Goal: Task Accomplishment & Management: Use online tool/utility

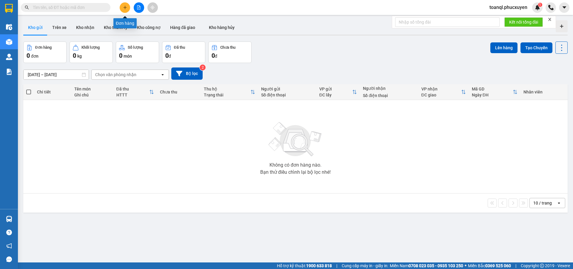
click at [124, 9] on icon "plus" at bounding box center [125, 7] width 4 height 4
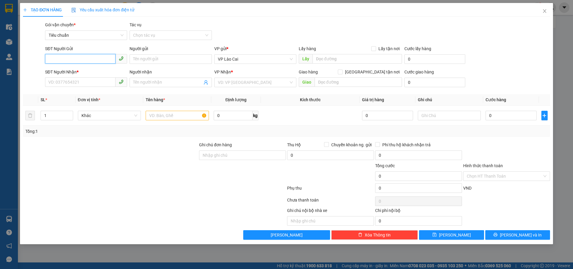
click at [71, 60] on input "SĐT Người Gửi" at bounding box center [80, 59] width 70 height 10
click at [60, 71] on div "0968668604" at bounding box center [86, 71] width 75 height 7
type input "0968668604"
click at [64, 86] on input "SĐT Người Nhận *" at bounding box center [80, 82] width 70 height 10
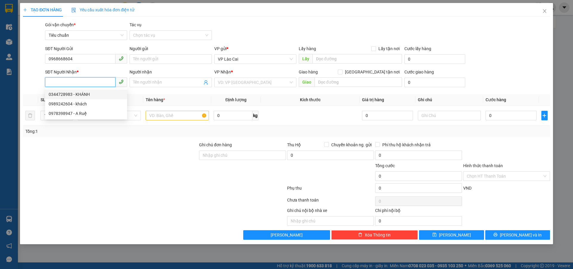
click at [63, 94] on div "0344728983 - KHÁNH" at bounding box center [86, 94] width 75 height 7
type input "0344728983"
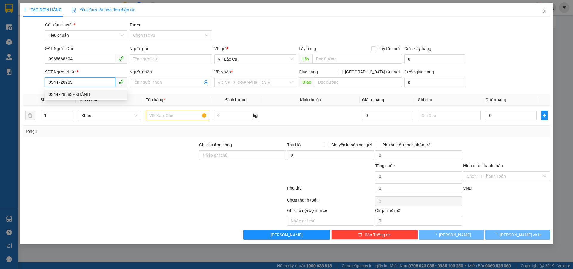
type input "KHÁNH"
type input "HẠ LONG"
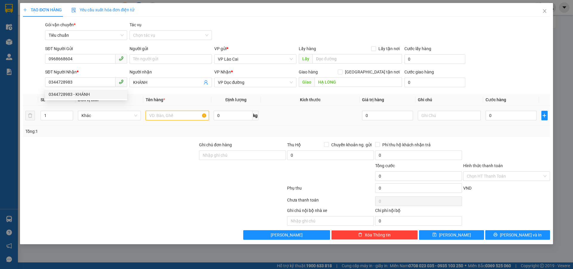
click at [190, 114] on input "text" at bounding box center [177, 116] width 63 height 10
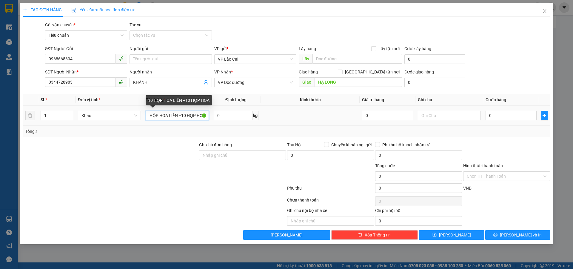
click at [186, 116] on input "10 HỘP HOA LIỀN +10 HỘP HOA" at bounding box center [177, 116] width 63 height 10
type input "10 HỘP HOA LIỀN +10 HỘP HOA"
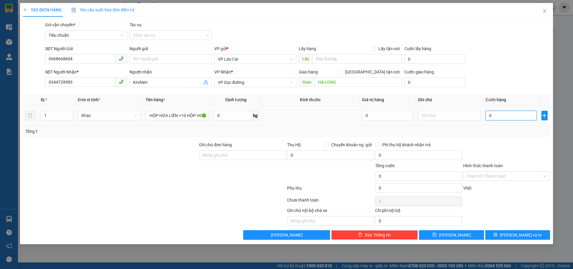
click at [506, 115] on input "0" at bounding box center [511, 116] width 51 height 10
type input "2"
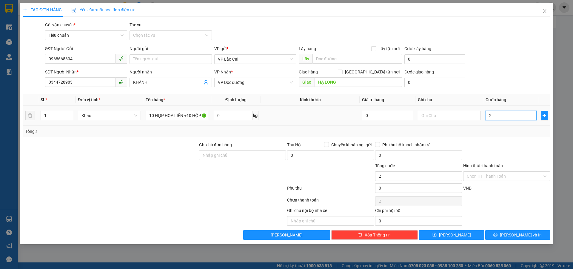
type input "20"
type input "205"
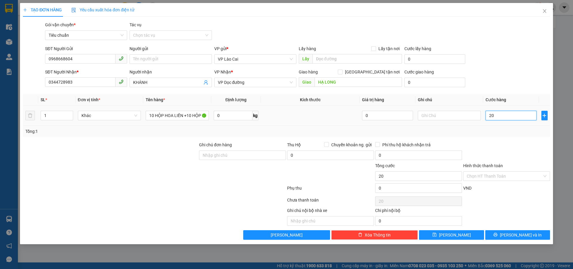
type input "205"
type input "2.050"
type input "2.050.000"
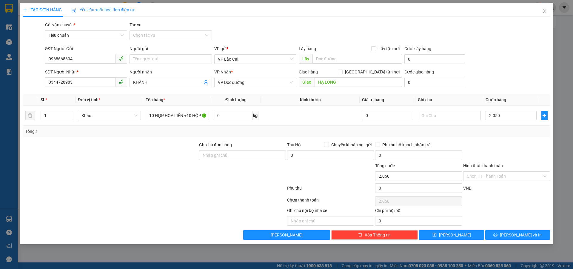
type input "2.050.000"
click at [509, 134] on div "Tổng: 1" at bounding box center [286, 131] width 522 height 7
drag, startPoint x: 70, startPoint y: 61, endPoint x: 40, endPoint y: 70, distance: 31.3
click at [40, 70] on form "SĐT Người Gửi 0968668604 0968668604 Người gửi Tên người gửi VP gửi * VP Lào Cai…" at bounding box center [286, 67] width 527 height 44
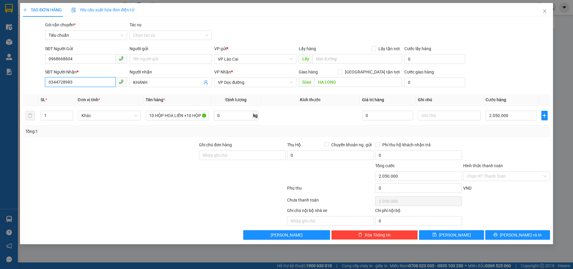
drag, startPoint x: 80, startPoint y: 82, endPoint x: 0, endPoint y: 101, distance: 82.3
click at [0, 101] on div "TẠO ĐƠN HÀNG Yêu cầu xuất hóa đơn điện tử Transit Pickup Surcharge Ids Transit …" at bounding box center [286, 134] width 573 height 269
click at [533, 239] on button "[PERSON_NAME] và In" at bounding box center [517, 235] width 65 height 10
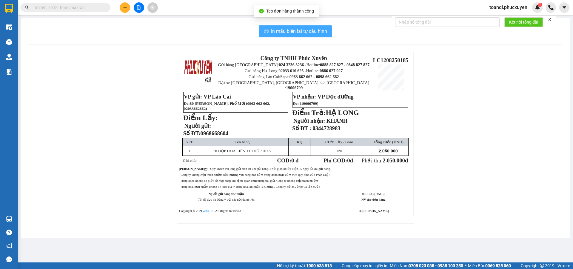
click at [298, 30] on span "In mẫu biên lai tự cấu hình" at bounding box center [299, 30] width 56 height 7
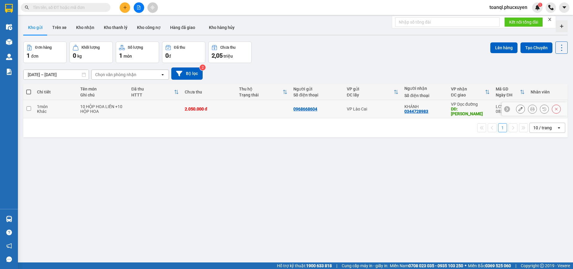
click at [168, 106] on td at bounding box center [154, 109] width 53 height 18
checkbox input "true"
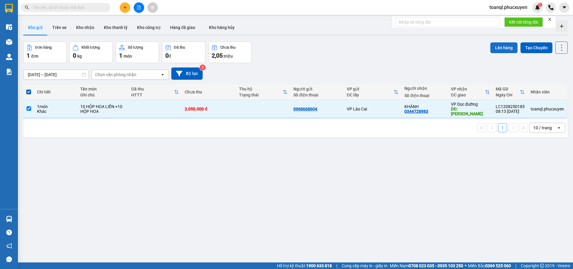
click at [505, 48] on button "Lên hàng" at bounding box center [503, 47] width 27 height 11
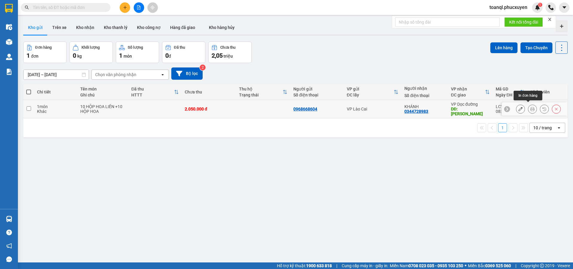
click at [530, 107] on icon at bounding box center [532, 109] width 4 height 4
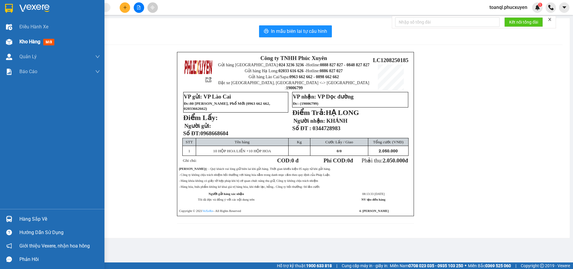
click at [10, 42] on img at bounding box center [9, 42] width 6 height 6
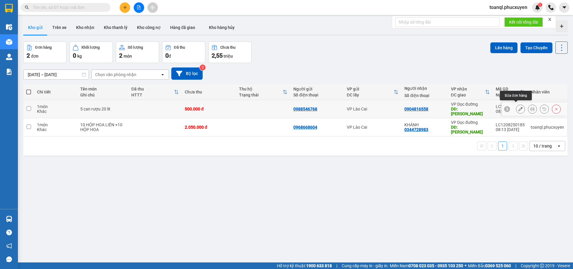
click at [518, 107] on icon at bounding box center [520, 109] width 4 height 4
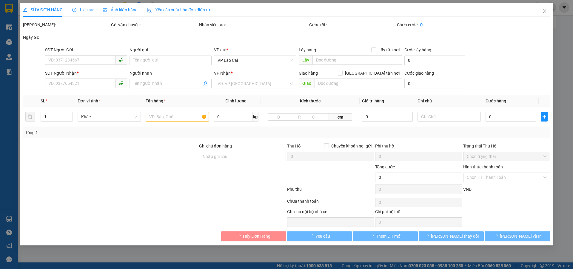
type input "0988546768"
type input "0904816558"
type input "[PERSON_NAME]"
type input "500.000"
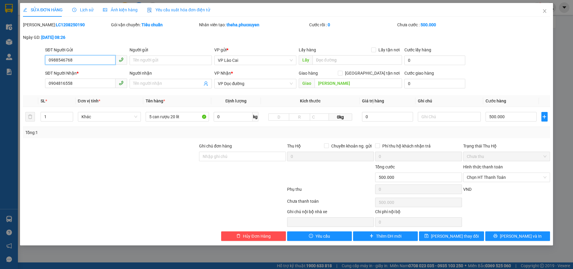
drag, startPoint x: 86, startPoint y: 62, endPoint x: 37, endPoint y: 69, distance: 49.1
click at [38, 70] on form "SĐT Người Gửi 0988546768 0988546768 Người gửi Tên người gửi VP gửi * VP Lào Cai…" at bounding box center [286, 69] width 527 height 44
click at [545, 10] on icon "close" at bounding box center [544, 11] width 5 height 5
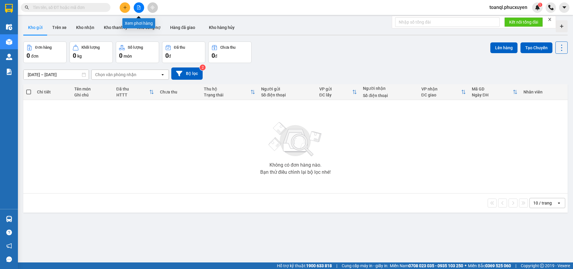
click at [141, 7] on button at bounding box center [139, 7] width 10 height 10
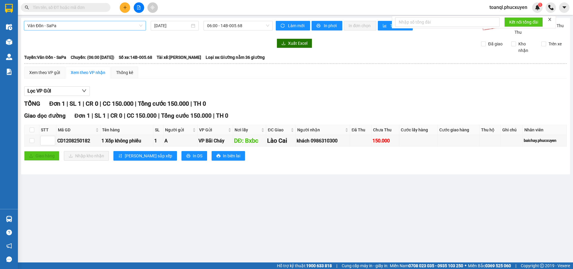
click at [90, 25] on span "Vân Đồn - SaPa" at bounding box center [84, 25] width 115 height 9
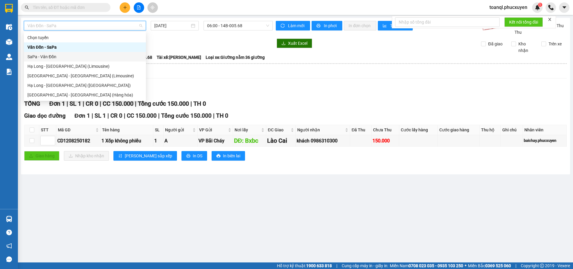
click at [44, 56] on div "SaPa - Vân Đồn" at bounding box center [84, 56] width 115 height 7
type input "12/08/2025"
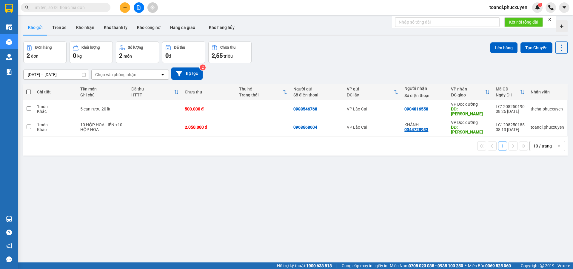
click at [71, 10] on input "text" at bounding box center [68, 7] width 70 height 7
paste input "0988546768"
type input "0988546768"
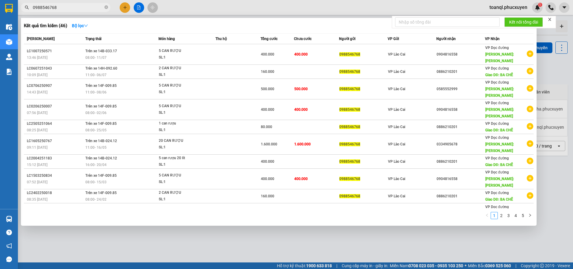
drag, startPoint x: 59, startPoint y: 5, endPoint x: 24, endPoint y: 18, distance: 37.8
click at [24, 13] on div "Kết quả tìm kiếm ( 46 ) Bộ lọc Mã ĐH Trạng thái Món hàng Thu hộ Tổng cước Chưa …" at bounding box center [58, 7] width 116 height 10
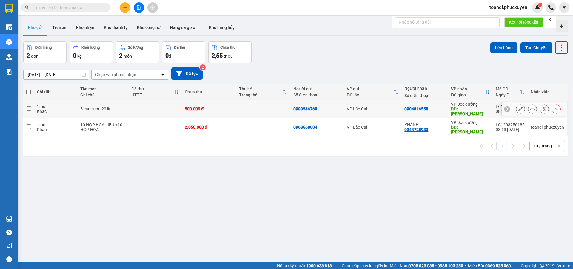
click at [516, 107] on button at bounding box center [520, 109] width 8 height 10
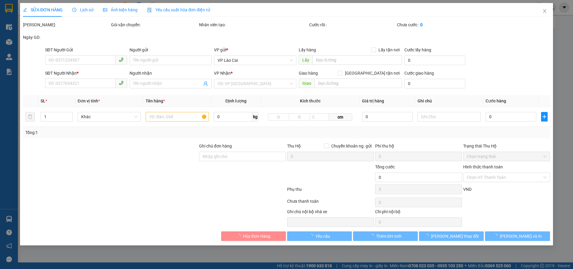
type input "0988546768"
type input "0904816558"
type input "[PERSON_NAME]"
type input "500.000"
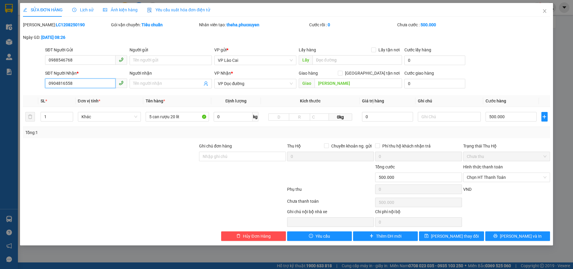
drag, startPoint x: 77, startPoint y: 87, endPoint x: 32, endPoint y: 95, distance: 45.2
click at [32, 95] on div "Total Paid Fee 0 Total UnPaid Fee 500.000 Cash Collection Total Fee Mã ĐH: LC12…" at bounding box center [286, 130] width 527 height 219
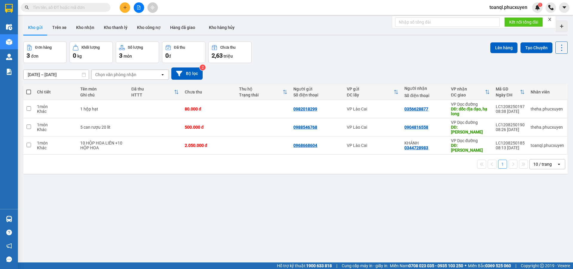
click at [78, 5] on input "text" at bounding box center [68, 7] width 70 height 7
paste input "0904816558"
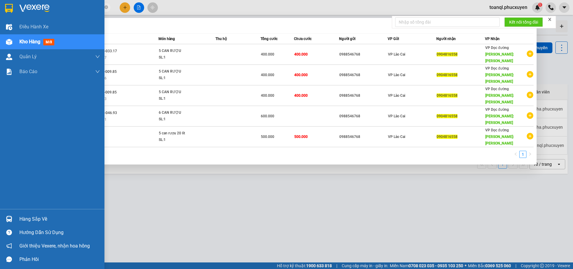
type input "0904816558"
click at [7, 38] on div at bounding box center [9, 42] width 10 height 10
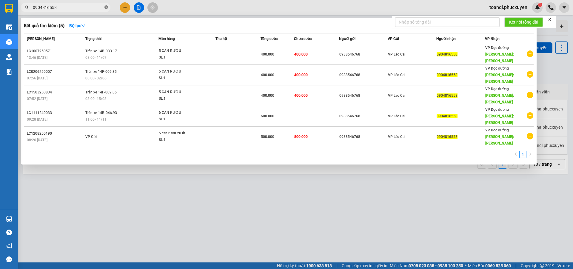
click at [107, 7] on icon "close-circle" at bounding box center [106, 7] width 4 height 4
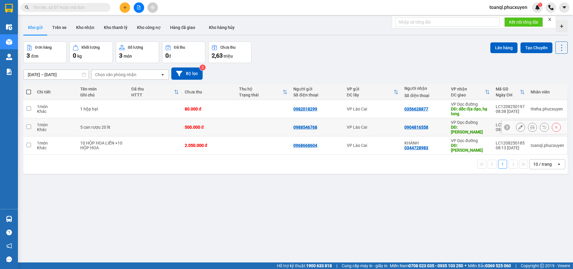
click at [518, 125] on icon at bounding box center [520, 127] width 4 height 4
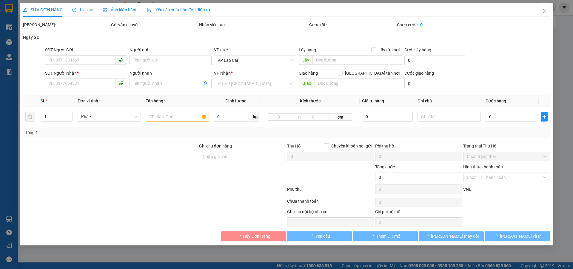
type input "0988546768"
type input "0904816558"
type input "[PERSON_NAME]"
type input "500.000"
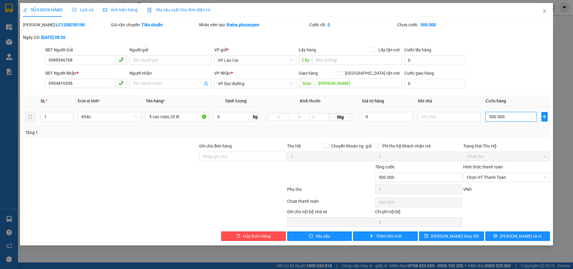
click at [519, 116] on input "500.000" at bounding box center [511, 117] width 51 height 10
type input "4"
type input "40"
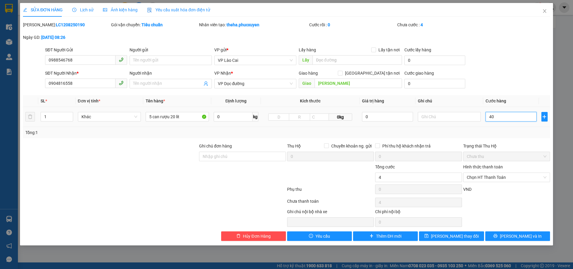
type input "40"
type input "400"
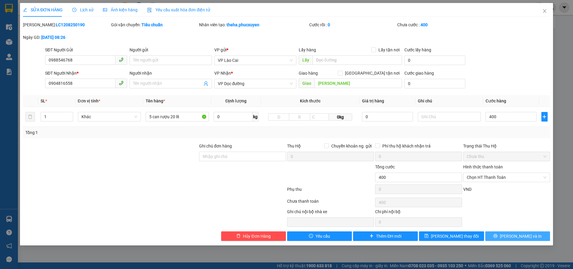
type input "400.000"
click at [511, 234] on button "[PERSON_NAME] và In" at bounding box center [517, 236] width 65 height 10
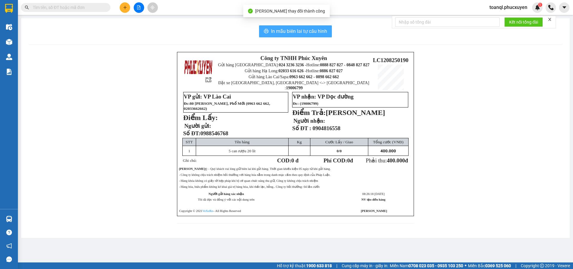
click at [308, 31] on span "In mẫu biên lai tự cấu hình" at bounding box center [299, 30] width 56 height 7
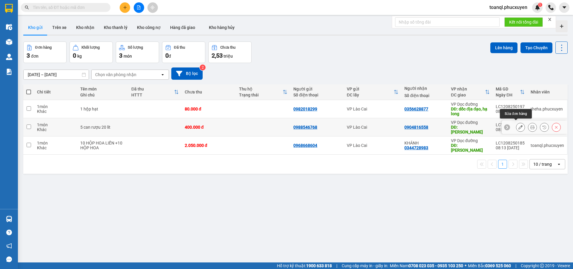
click at [518, 125] on icon at bounding box center [520, 127] width 4 height 4
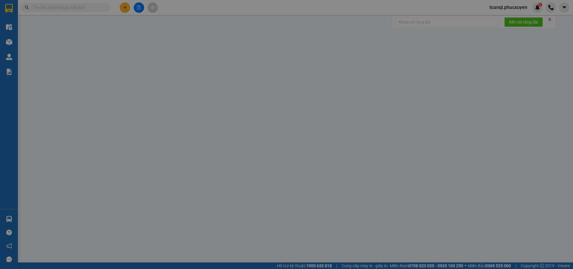
type input "0988546768"
type input "0904816558"
type input "[PERSON_NAME]"
type input "400.000"
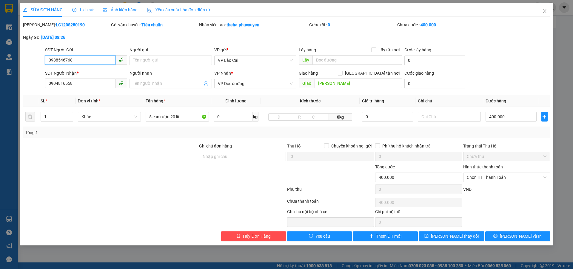
drag, startPoint x: 87, startPoint y: 64, endPoint x: 22, endPoint y: 70, distance: 65.1
click at [23, 71] on form "SĐT Người Gửi 0988546768 0988546768 Người gửi Tên người gửi VP gửi * VP Lào Cai…" at bounding box center [286, 69] width 527 height 44
drag, startPoint x: 85, startPoint y: 85, endPoint x: 13, endPoint y: 105, distance: 75.4
click at [13, 105] on div "SỬA ĐƠN HÀNG Lịch sử Ảnh kiện hàng Yêu cầu xuất hóa đơn điện tử Total Paid Fee …" at bounding box center [286, 134] width 573 height 269
click at [546, 8] on span "Close" at bounding box center [544, 11] width 17 height 17
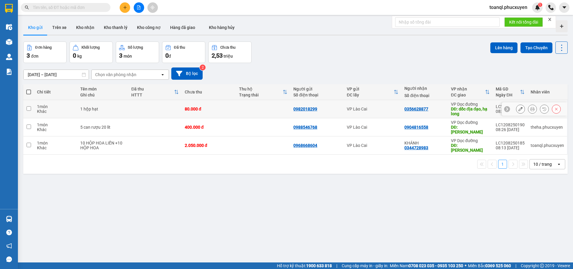
click at [518, 110] on icon at bounding box center [520, 109] width 4 height 4
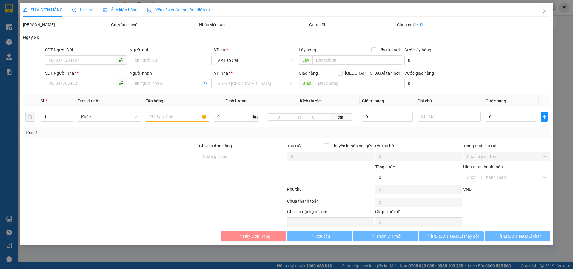
type input "0982018299"
type input "0356628877"
type input "dốc địa đạo, hạ long"
type input "80.000"
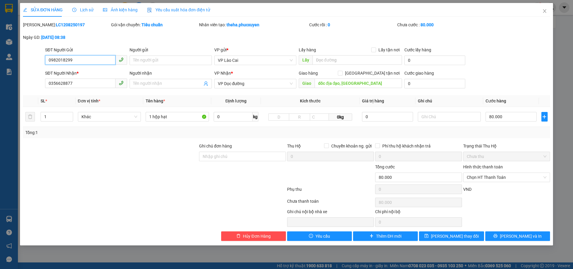
drag, startPoint x: 30, startPoint y: 64, endPoint x: 23, endPoint y: 66, distance: 6.9
click at [24, 66] on div "SĐT Người Gửi 0982018299 0982018299 Người gửi Tên người gửi VP gửi * VP Lào Cai…" at bounding box center [286, 57] width 528 height 21
drag, startPoint x: 87, startPoint y: 85, endPoint x: 31, endPoint y: 90, distance: 55.8
click at [31, 90] on div "SĐT Người Nhận * 0356628877 Người nhận Tên người nhận VP Nhận * VP Dọc đường Gi…" at bounding box center [286, 80] width 528 height 21
click at [546, 10] on icon "close" at bounding box center [544, 11] width 3 height 4
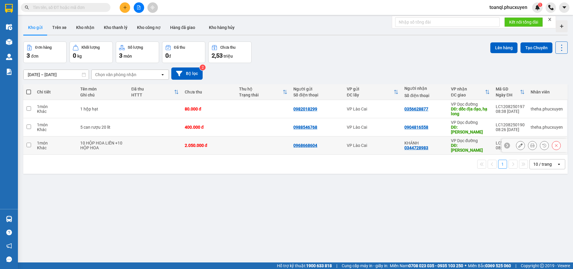
click at [167, 141] on td at bounding box center [154, 145] width 53 height 18
checkbox input "true"
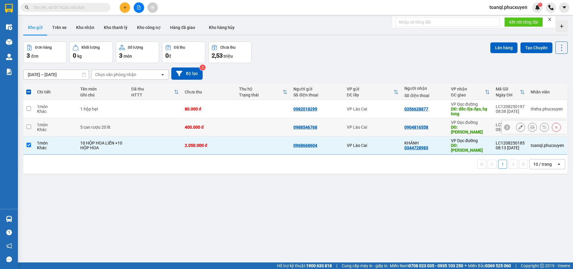
click at [172, 124] on td at bounding box center [154, 127] width 53 height 18
checkbox input "true"
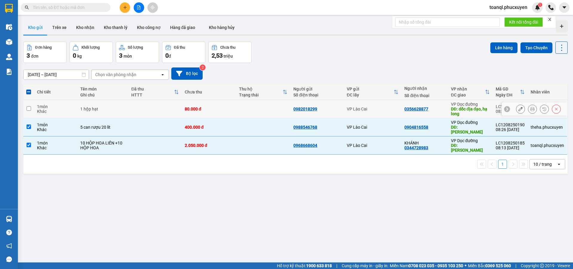
click at [158, 107] on td at bounding box center [154, 109] width 53 height 18
checkbox input "true"
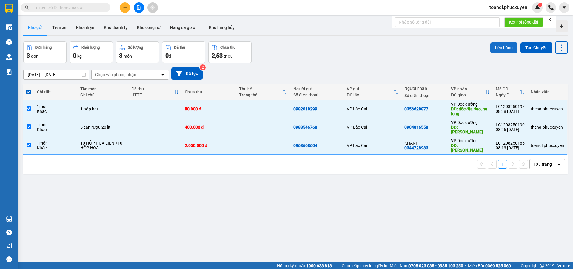
click at [509, 46] on button "Lên hàng" at bounding box center [503, 47] width 27 height 11
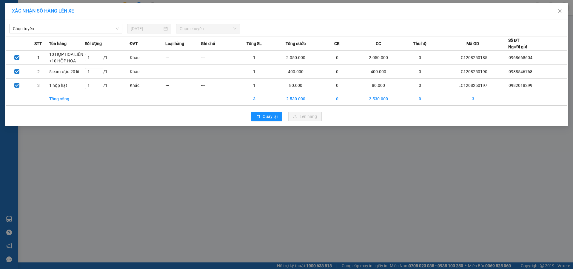
click at [62, 33] on div "Chọn tuyến 12/08/2025 Chọn chuyến STT Tên hàng Số lượng ĐVT Loại hàng Ghi chú T…" at bounding box center [287, 72] width 564 height 106
click at [64, 29] on span "Chọn tuyến" at bounding box center [66, 28] width 106 height 9
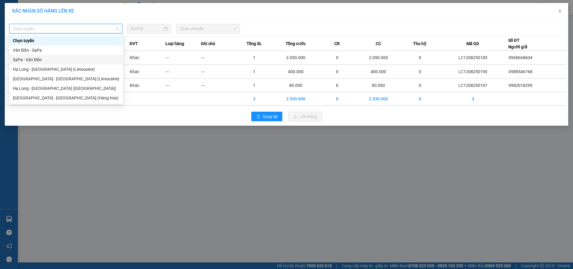
click at [32, 58] on div "SaPa - Vân Đồn" at bounding box center [66, 59] width 107 height 7
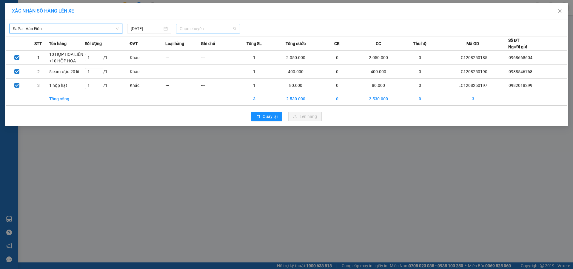
click at [209, 30] on span "Chọn chuyến" at bounding box center [208, 28] width 57 height 9
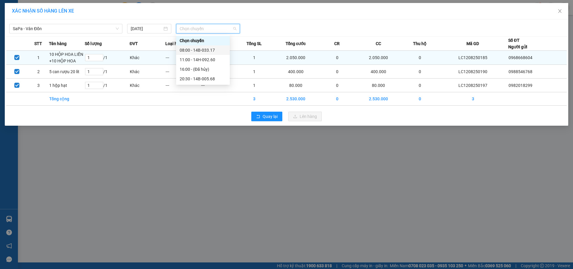
drag, startPoint x: 212, startPoint y: 49, endPoint x: 224, endPoint y: 55, distance: 12.9
click at [214, 50] on div "08:00 - 14B-033.17" at bounding box center [203, 50] width 47 height 7
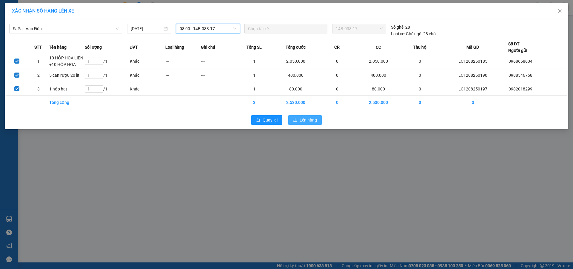
click at [298, 119] on button "Lên hàng" at bounding box center [304, 120] width 33 height 10
